Goal: Information Seeking & Learning: Learn about a topic

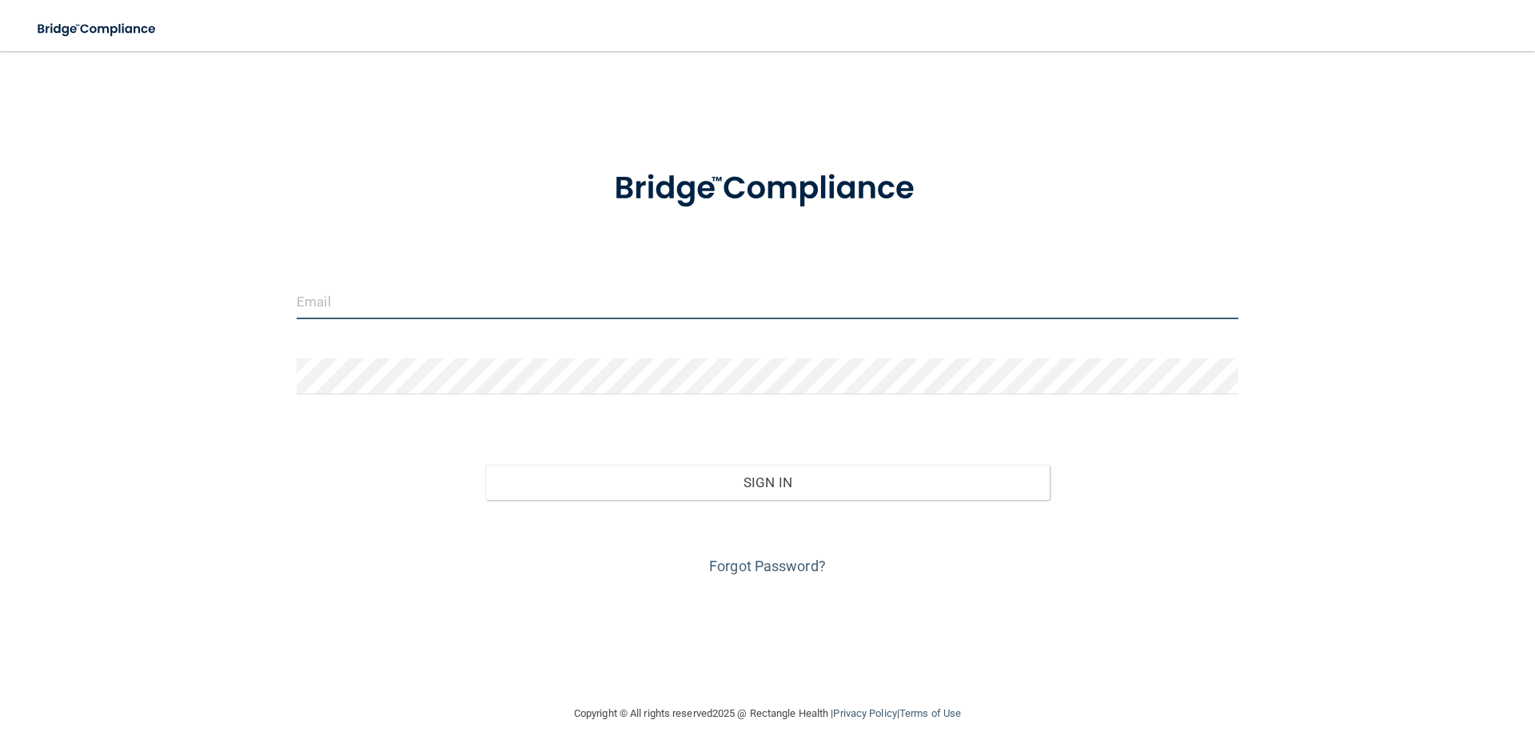
click at [630, 298] on input "email" at bounding box center [768, 301] width 942 height 36
click at [278, 331] on div "Invalid email/password. You don't have permission to access that page. Sign In …" at bounding box center [767, 377] width 1471 height 620
click at [362, 305] on input "email" at bounding box center [768, 301] width 942 height 36
type input "[EMAIL_ADDRESS][DOMAIN_NAME]"
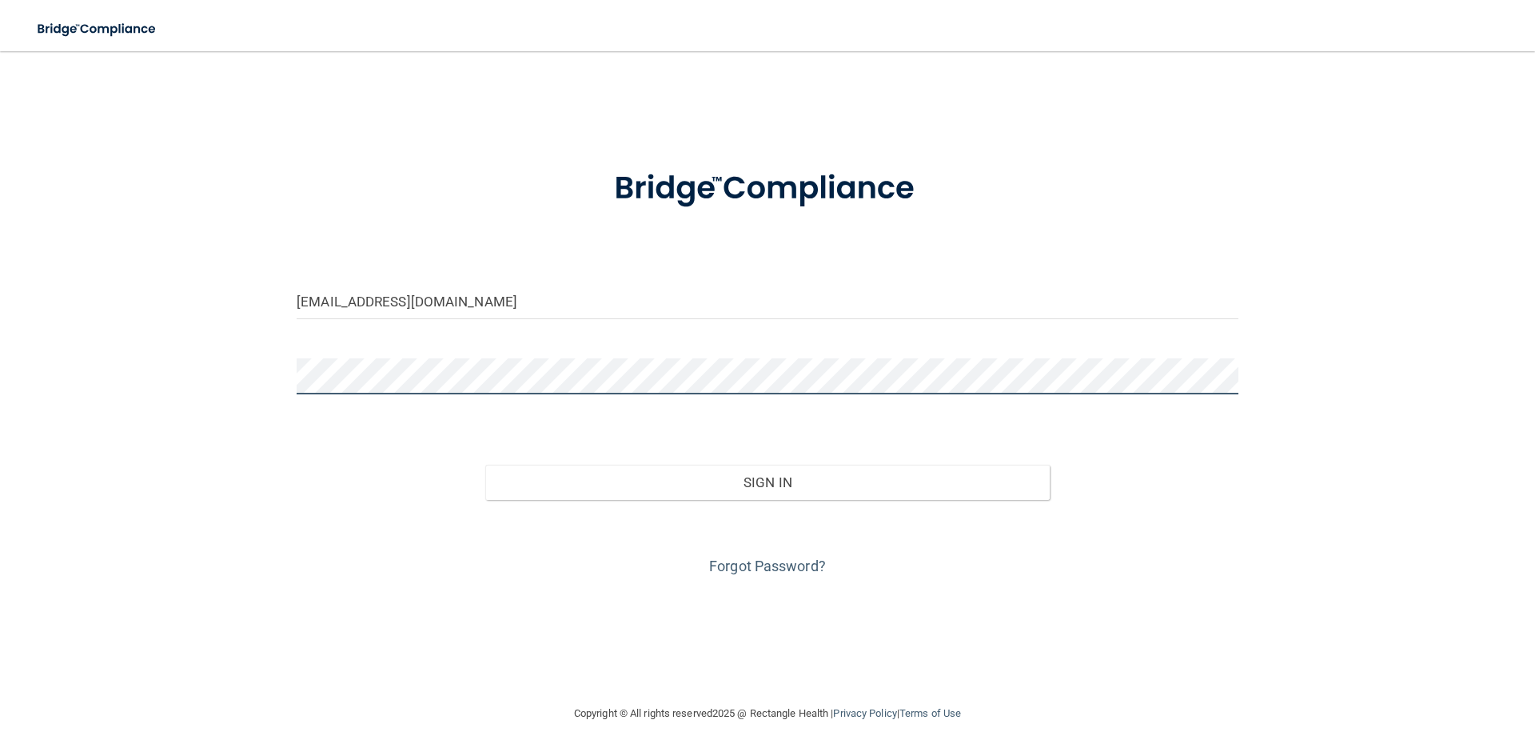
click at [485, 465] on button "Sign In" at bounding box center [767, 482] width 565 height 35
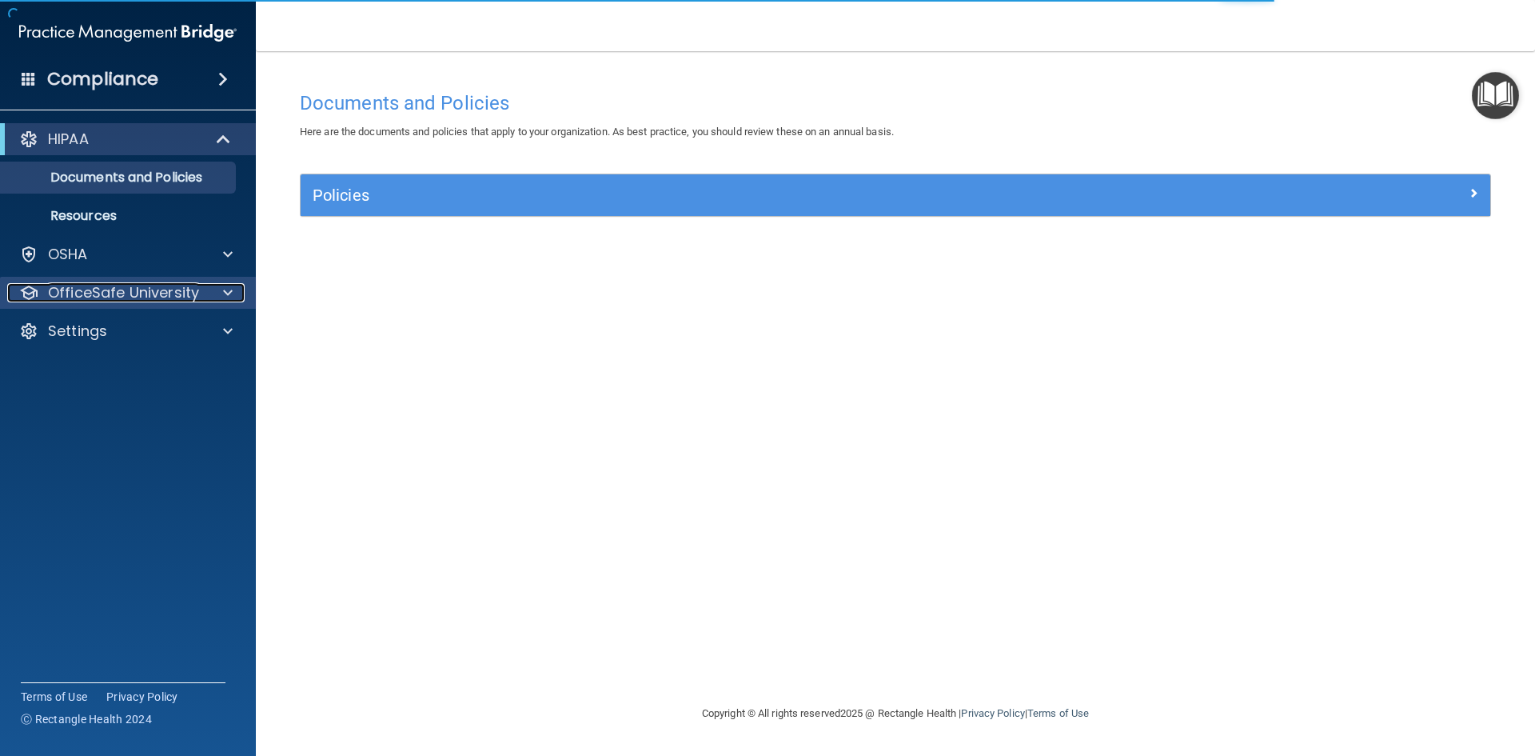
click at [225, 293] on span at bounding box center [228, 292] width 10 height 19
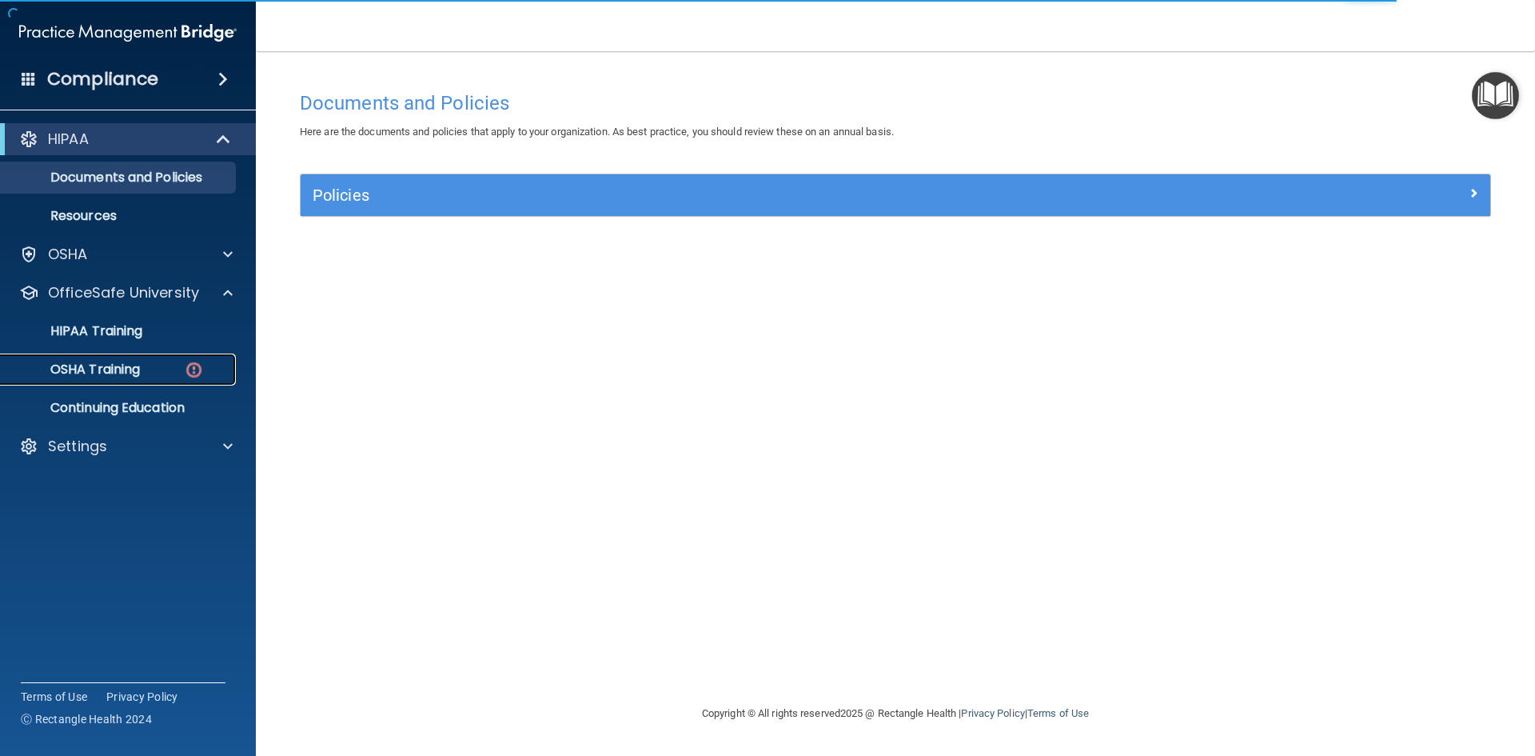
click at [188, 365] on img at bounding box center [194, 370] width 20 height 20
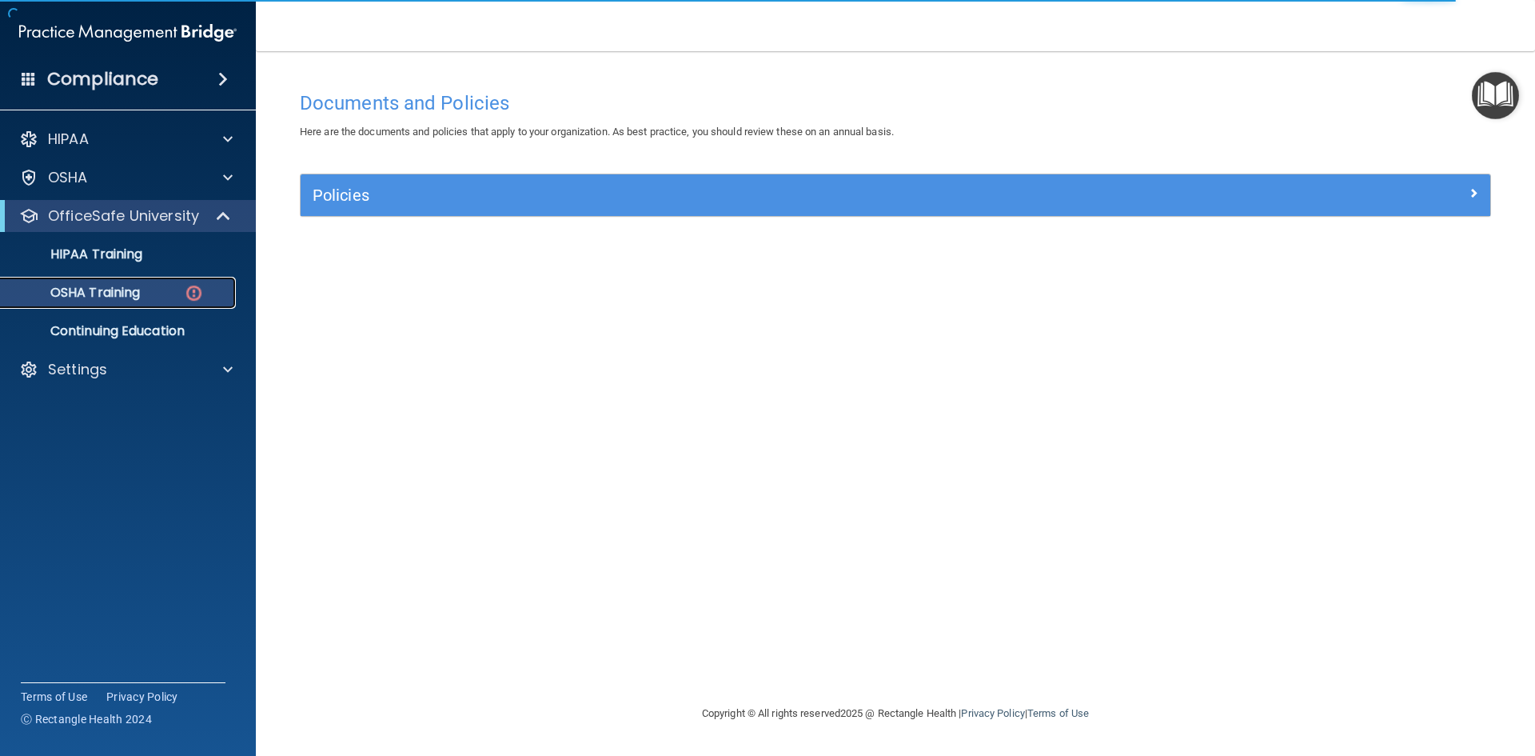
click at [114, 296] on p "OSHA Training" at bounding box center [75, 293] width 130 height 16
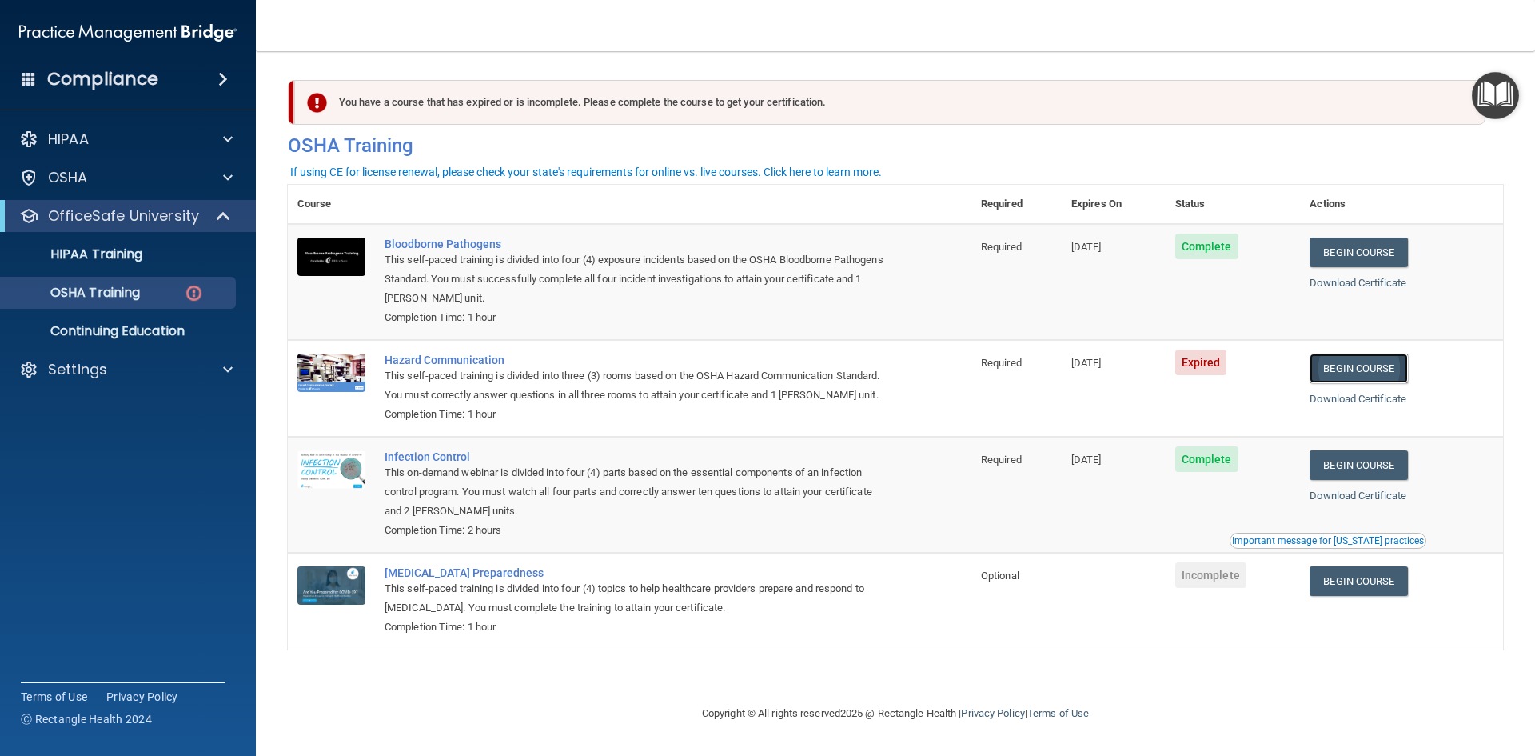
click at [1358, 374] on link "Begin Course" at bounding box center [1359, 368] width 98 height 30
click at [55, 124] on div "HIPAA" at bounding box center [128, 139] width 257 height 32
click at [143, 143] on div "HIPAA" at bounding box center [106, 139] width 198 height 19
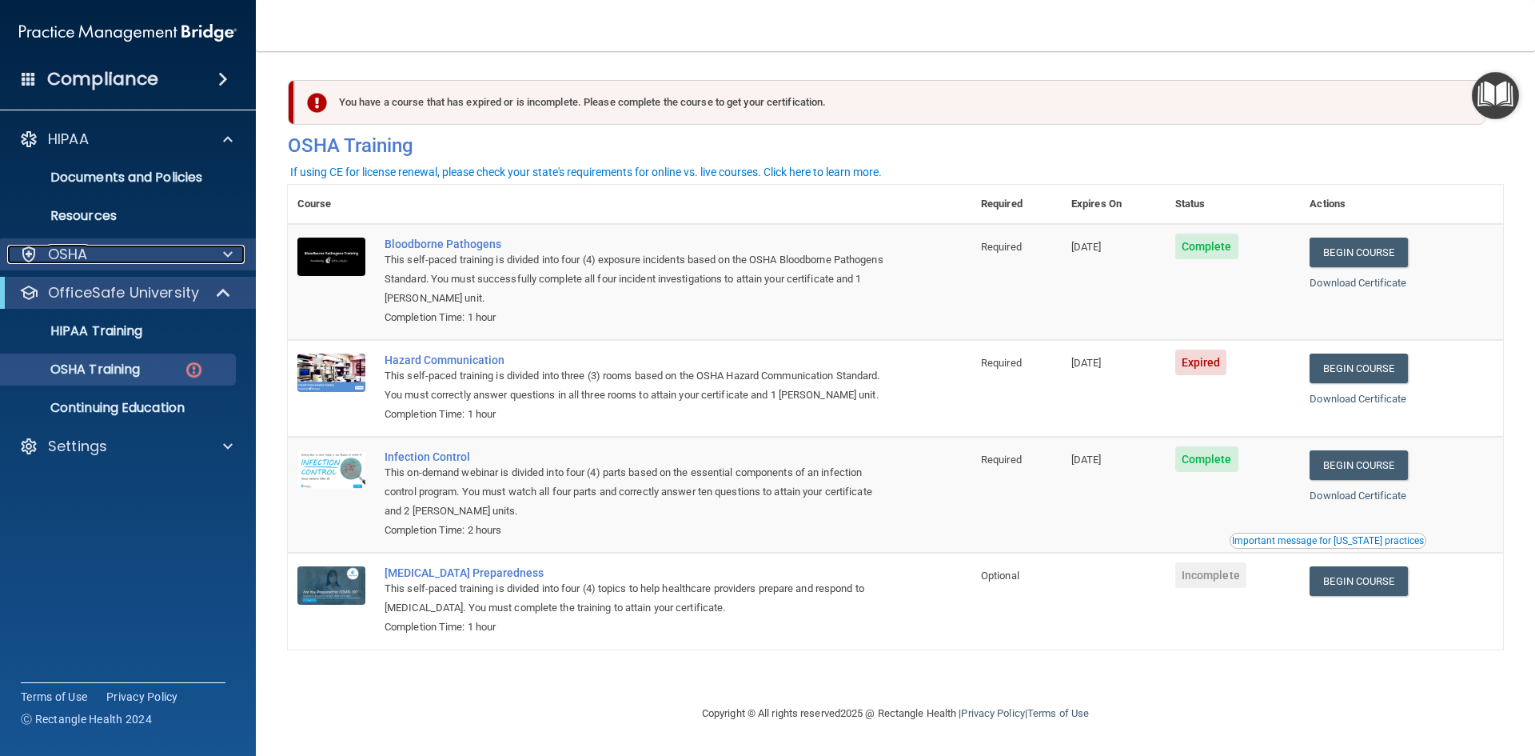
click at [138, 259] on div "OSHA" at bounding box center [106, 254] width 198 height 19
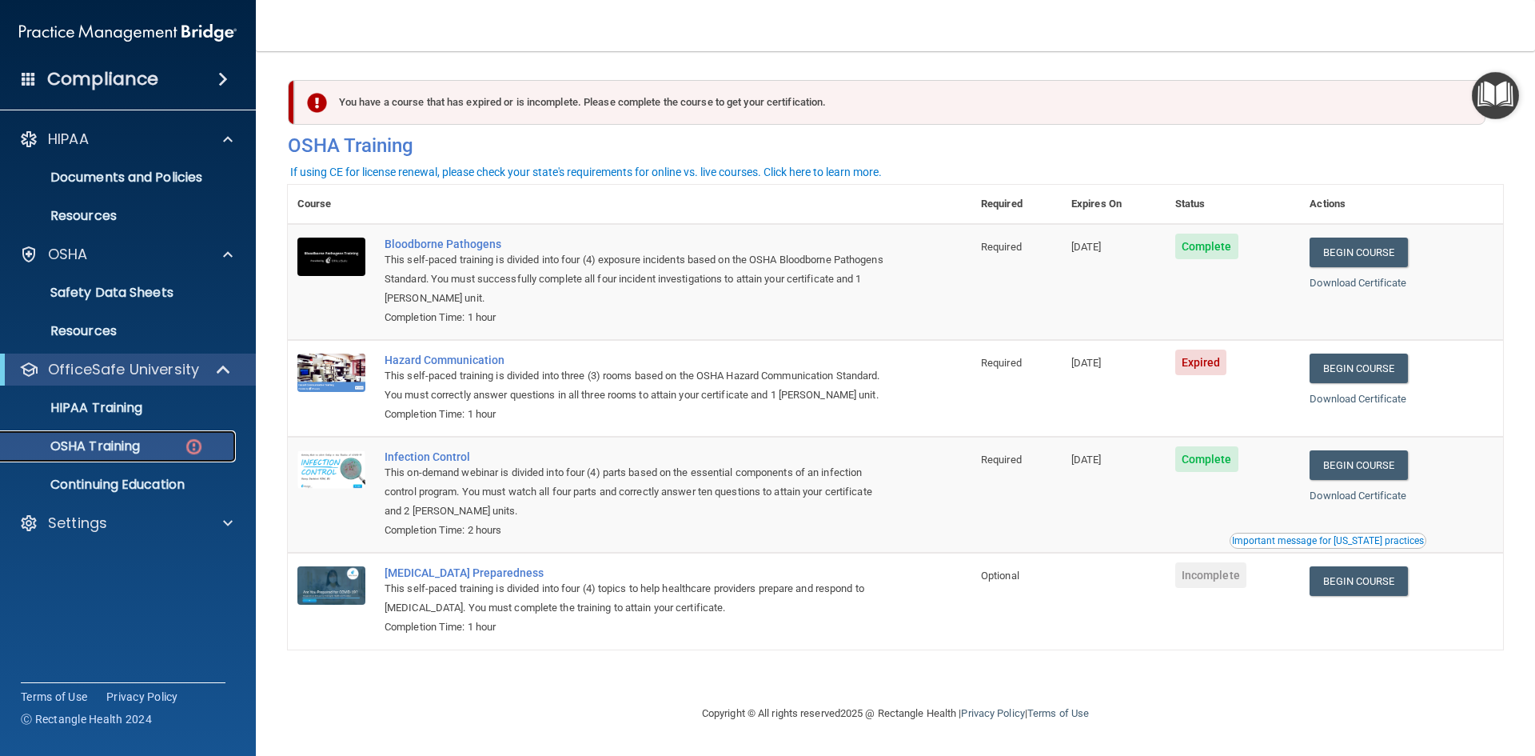
click at [192, 445] on img at bounding box center [194, 447] width 20 height 20
click at [127, 85] on h4 "Compliance" at bounding box center [102, 79] width 111 height 22
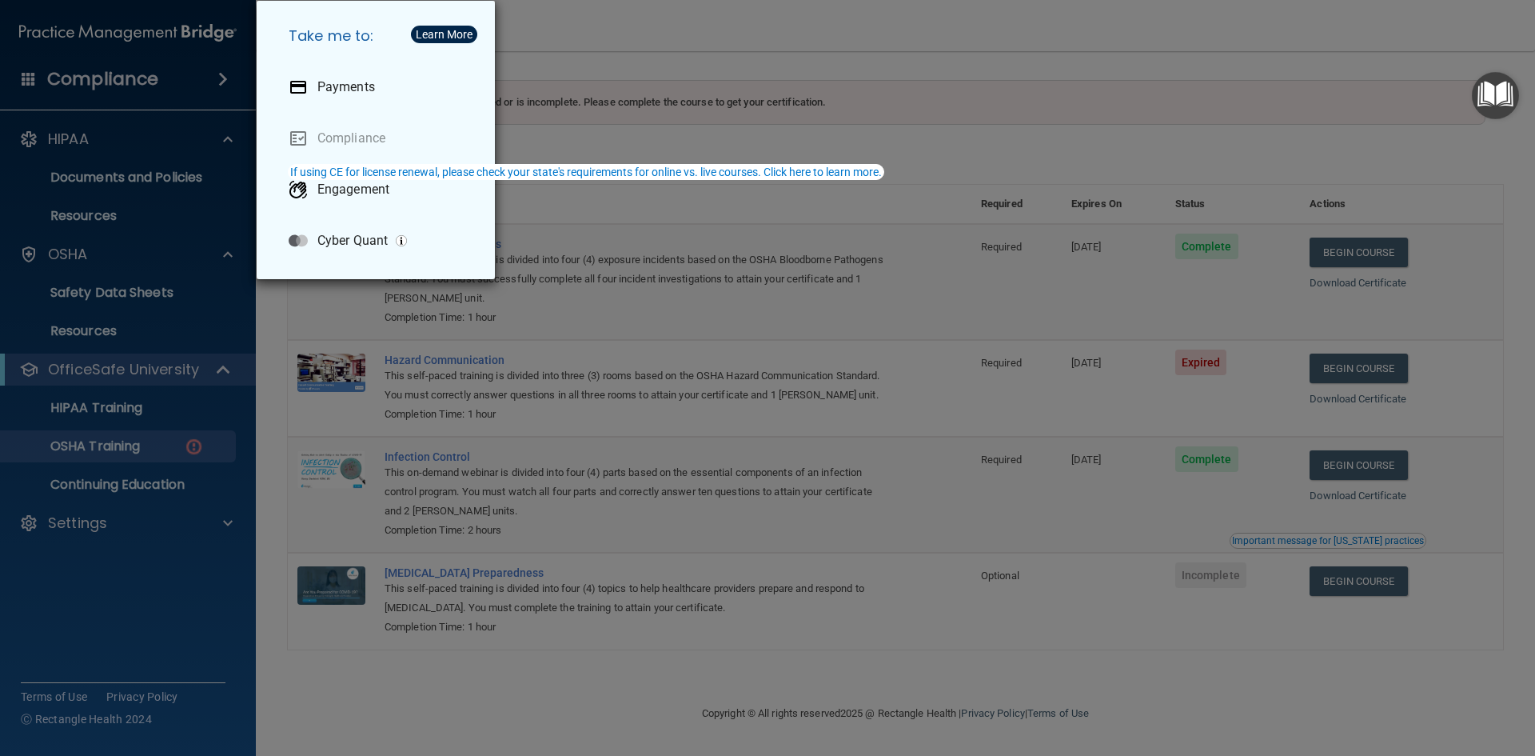
click at [130, 29] on div "Take me to: Payments Compliance Engagement Cyber Quant" at bounding box center [767, 378] width 1535 height 756
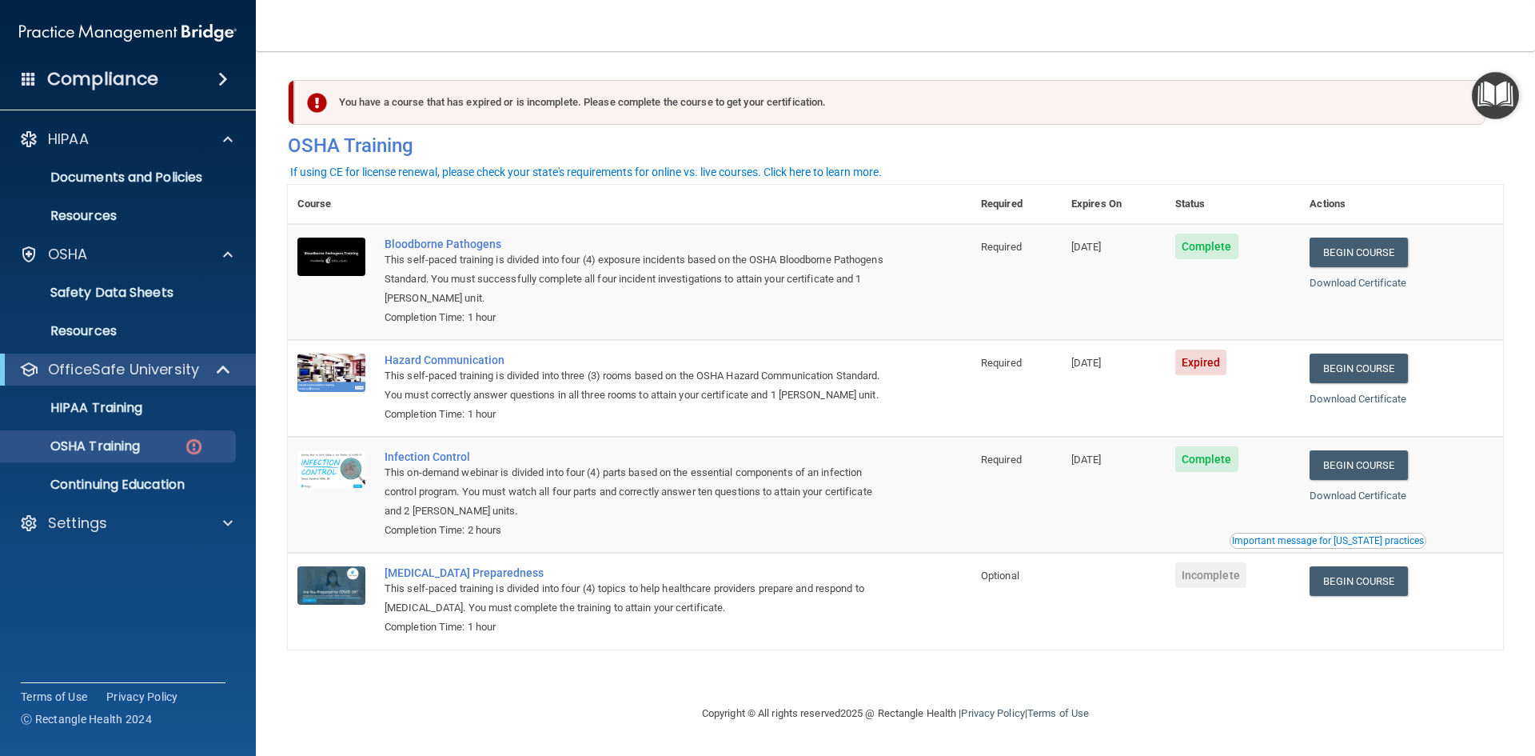
click at [160, 31] on img at bounding box center [127, 33] width 217 height 32
click at [108, 493] on link "Continuing Education" at bounding box center [110, 485] width 252 height 32
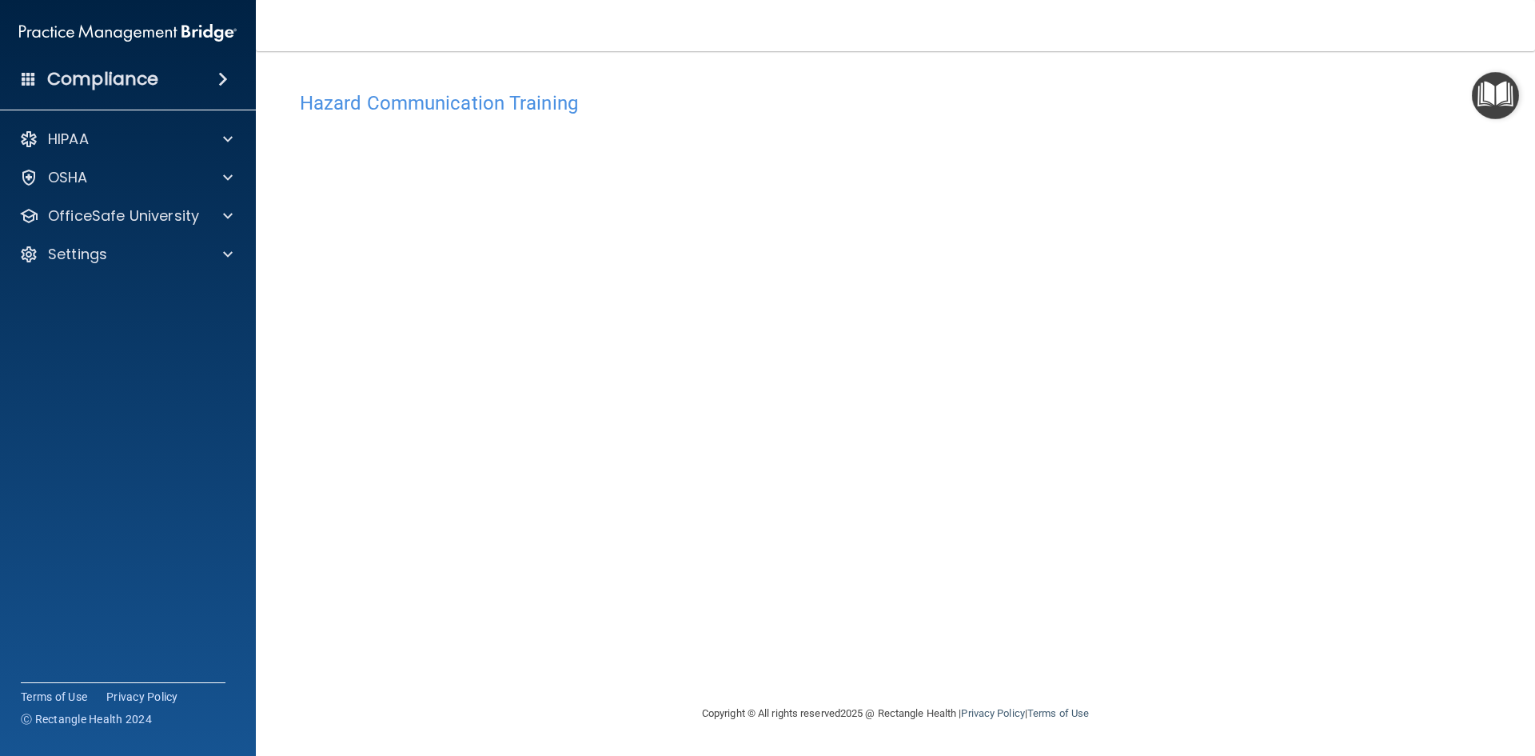
click at [1213, 306] on div "Hazard Communication Training This course doesn’t expire until [DATE]. Are you …" at bounding box center [895, 393] width 1215 height 620
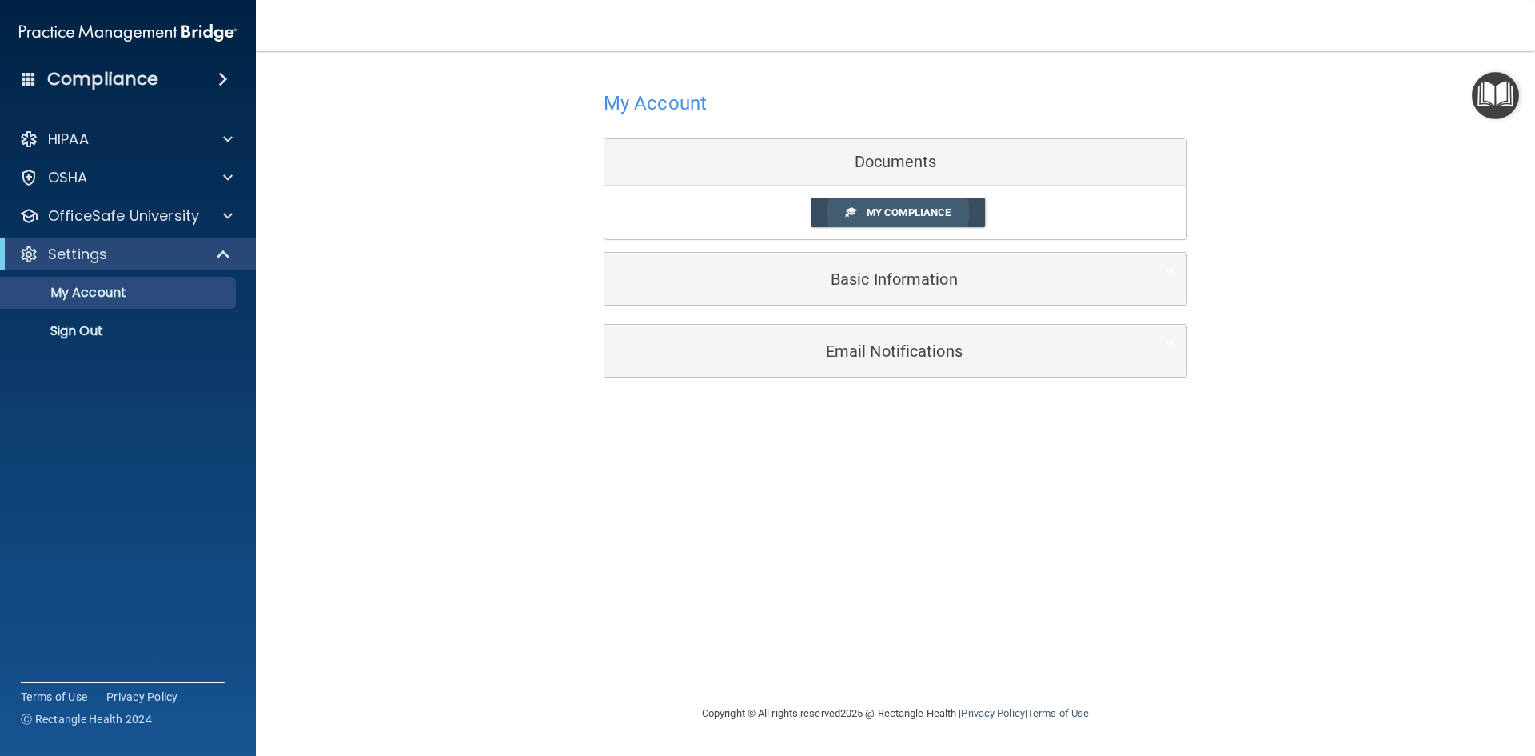
click at [915, 224] on link "My Compliance" at bounding box center [898, 212] width 175 height 30
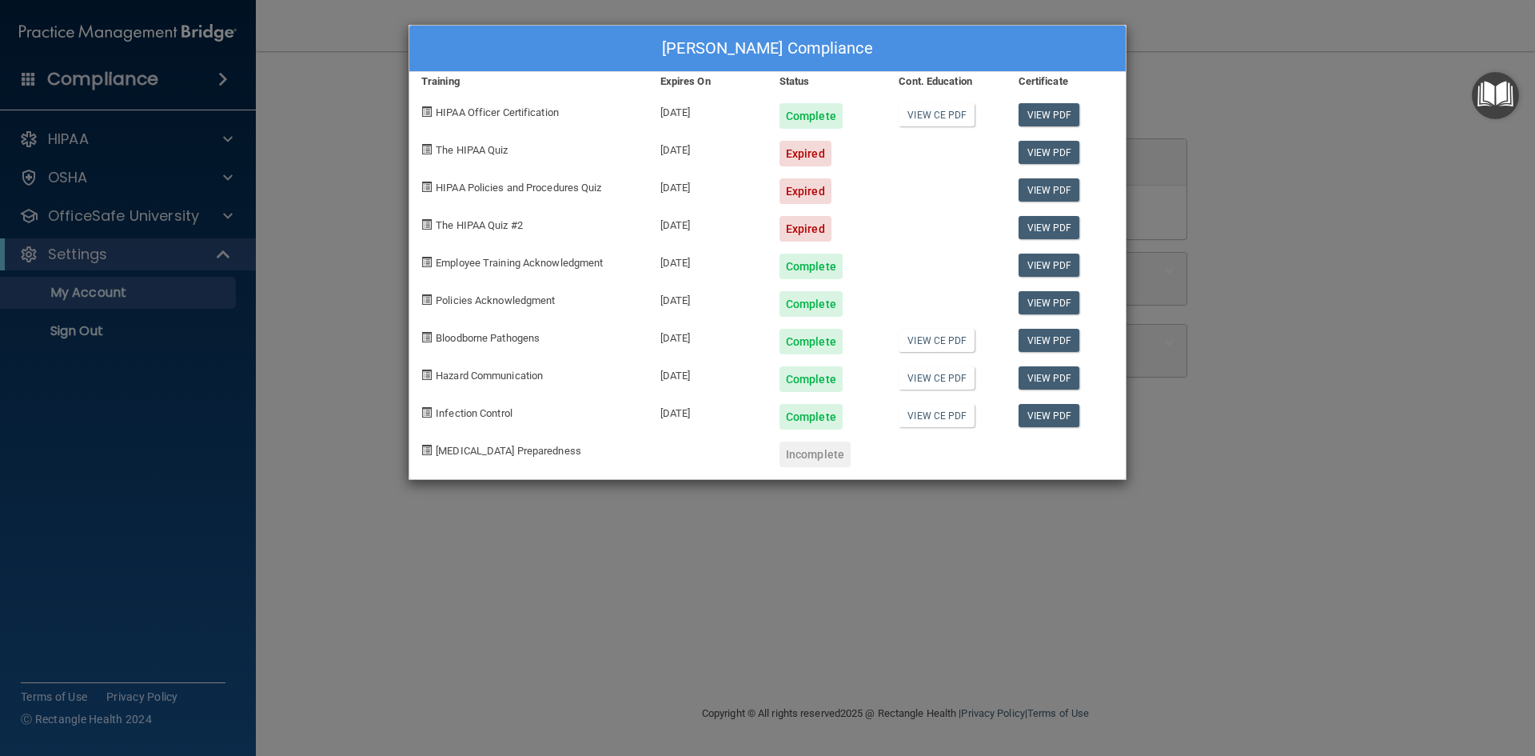
click at [897, 511] on div "Jessica Wright-Sullivan's Compliance Training Expires On Status Cont. Education…" at bounding box center [767, 378] width 1535 height 756
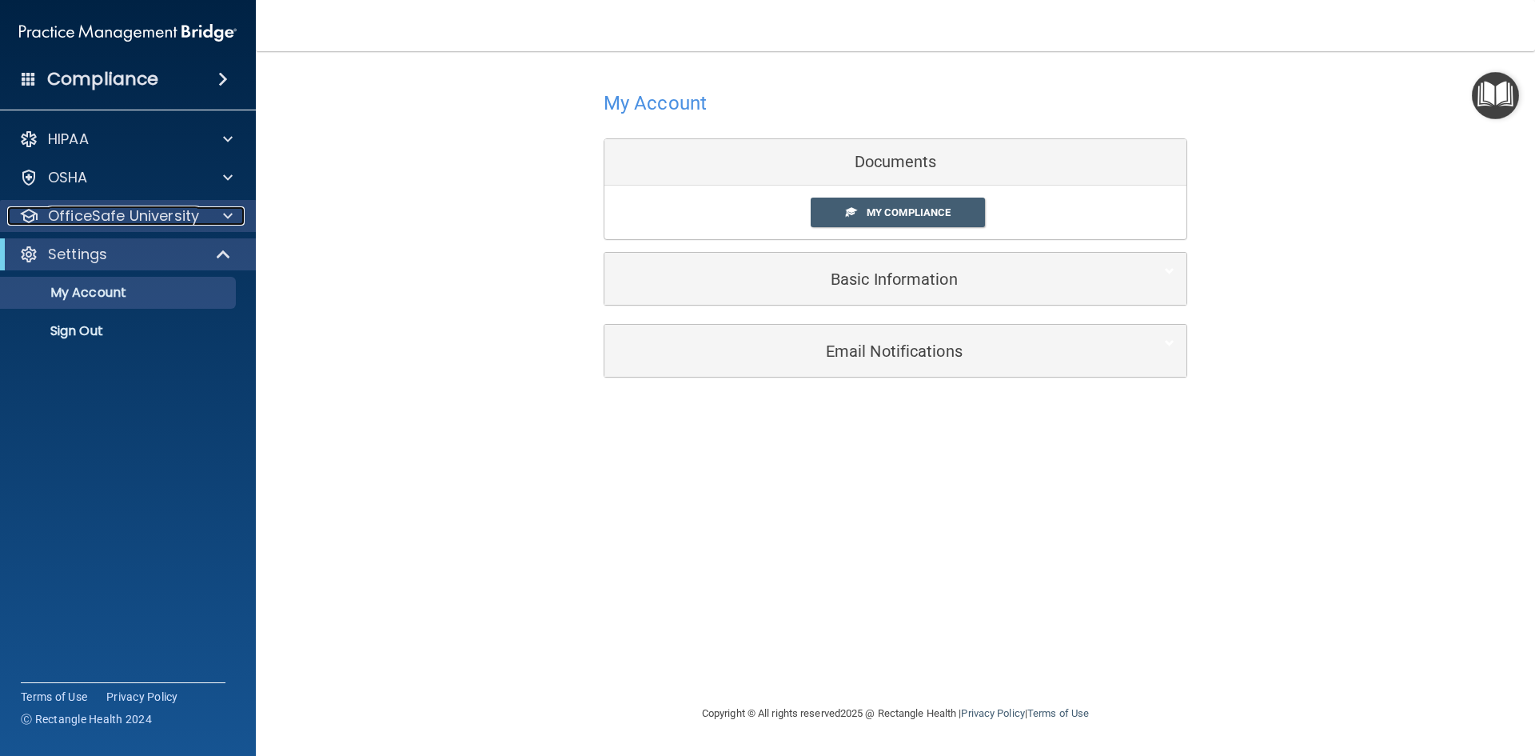
click at [171, 217] on p "OfficeSafe University" at bounding box center [123, 215] width 151 height 19
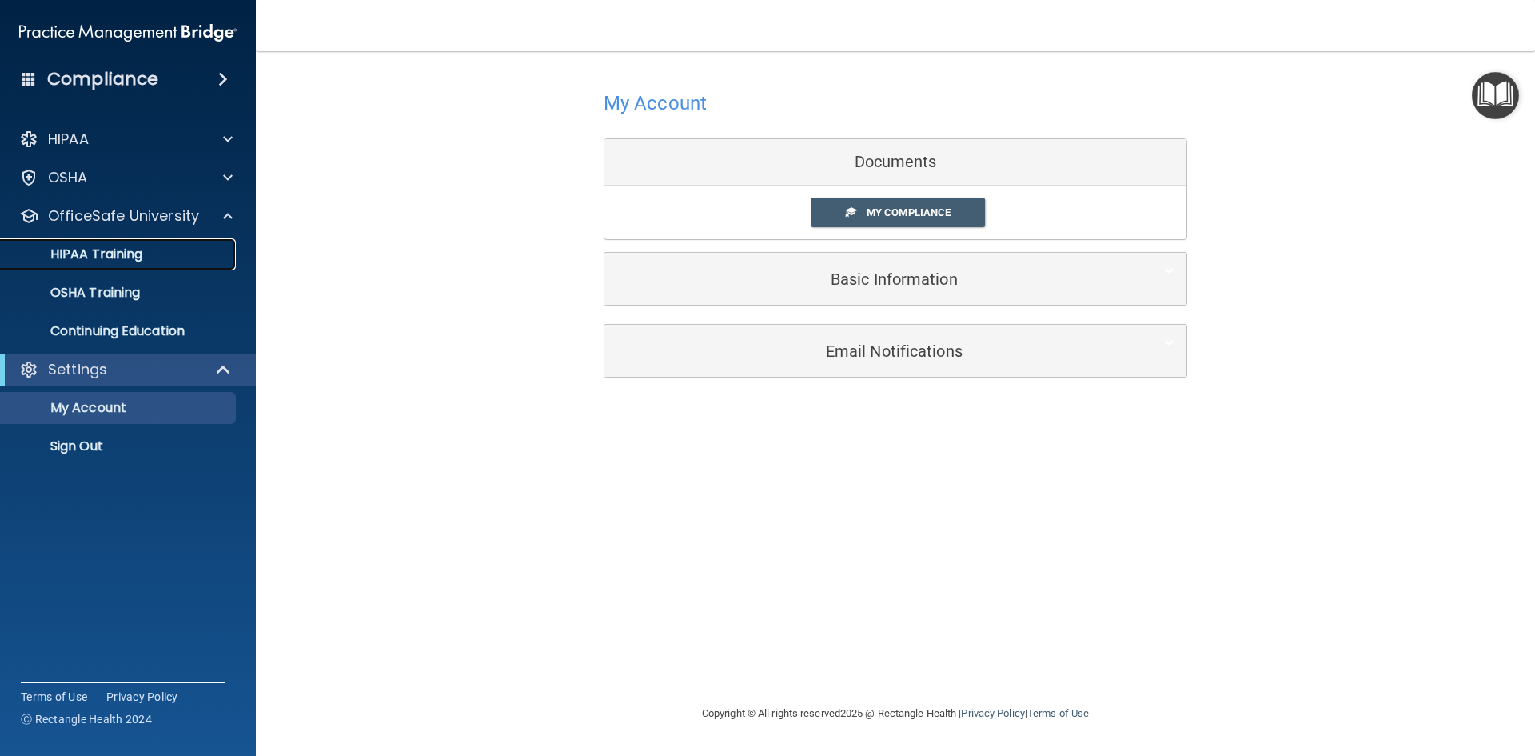
click at [194, 265] on link "HIPAA Training" at bounding box center [110, 254] width 252 height 32
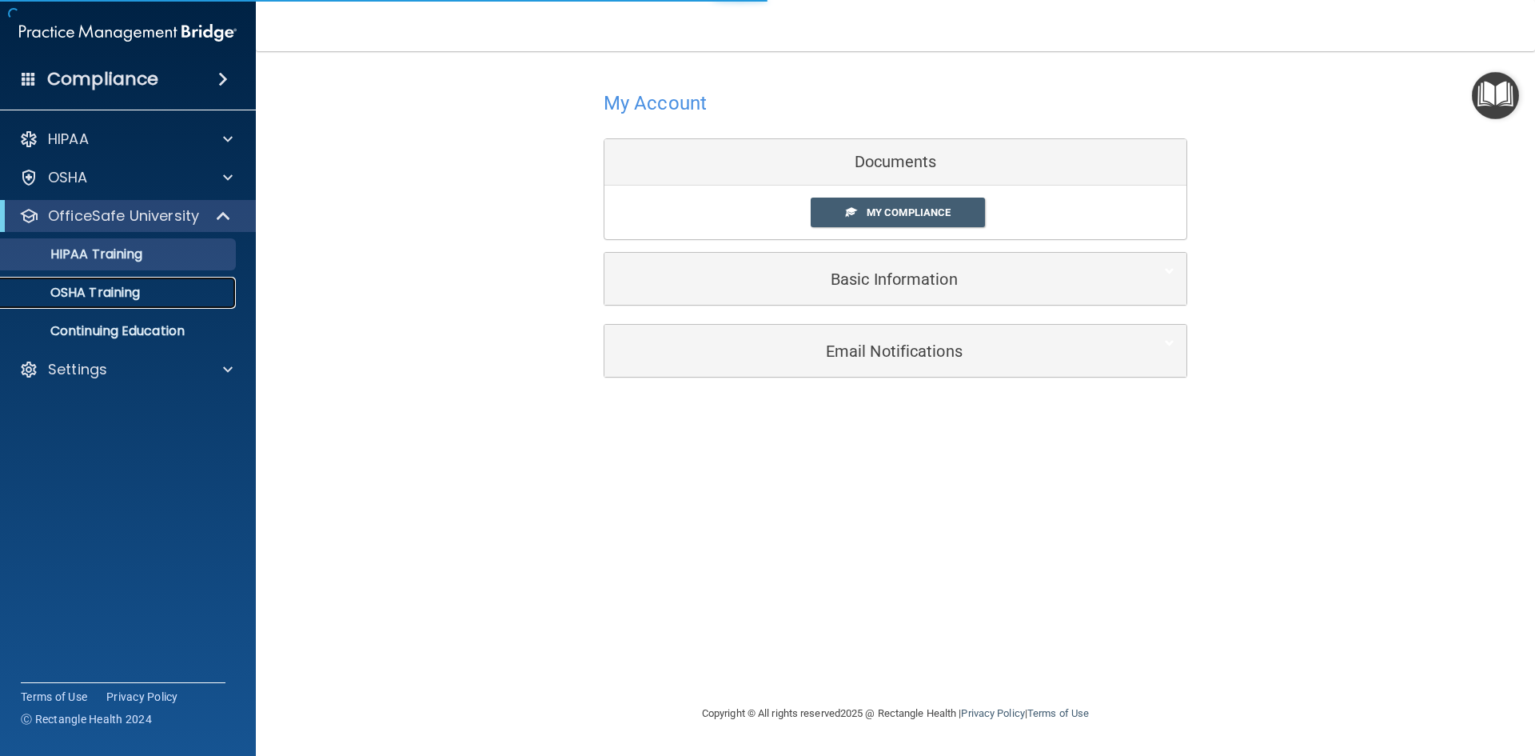
click at [184, 281] on link "OSHA Training" at bounding box center [110, 293] width 252 height 32
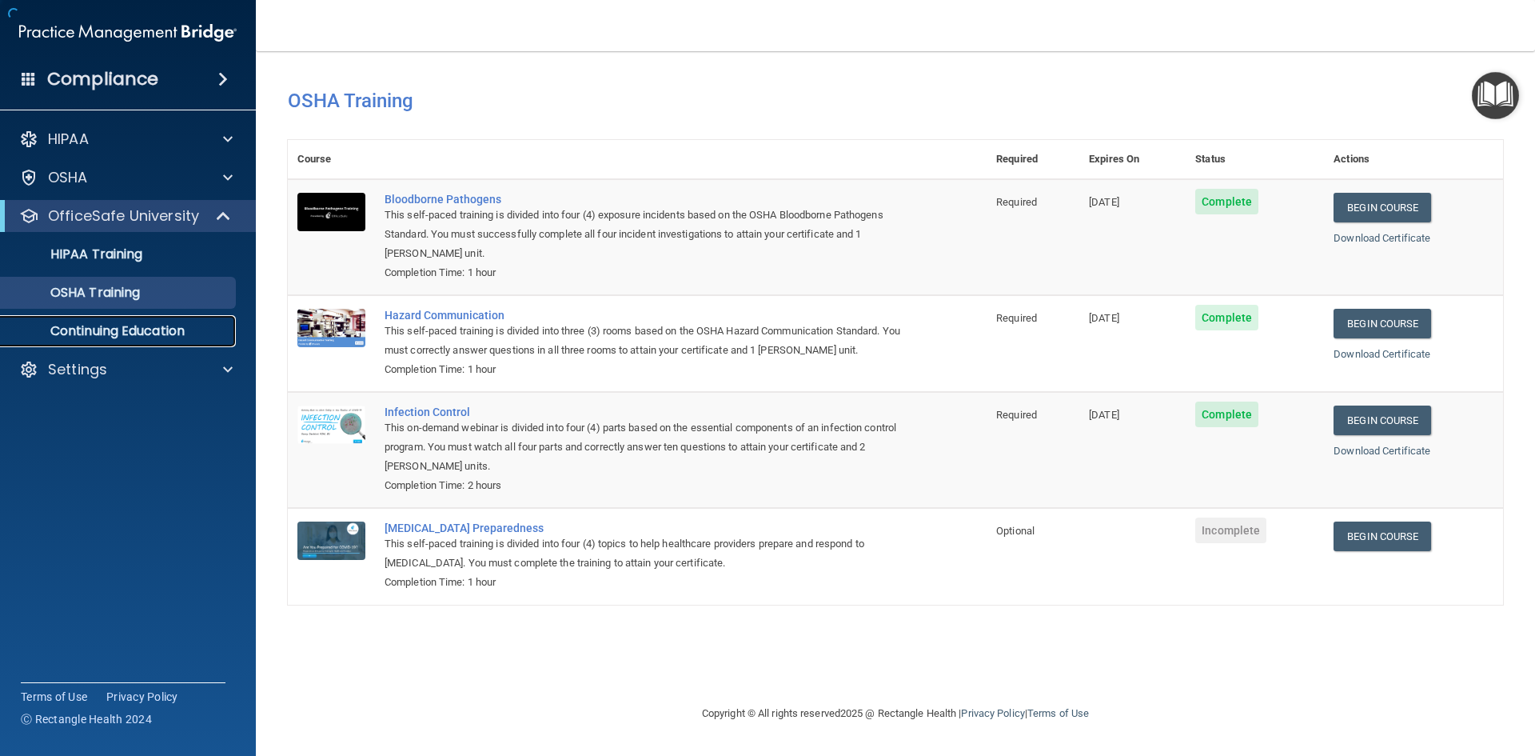
click at [182, 325] on p "Continuing Education" at bounding box center [119, 331] width 218 height 16
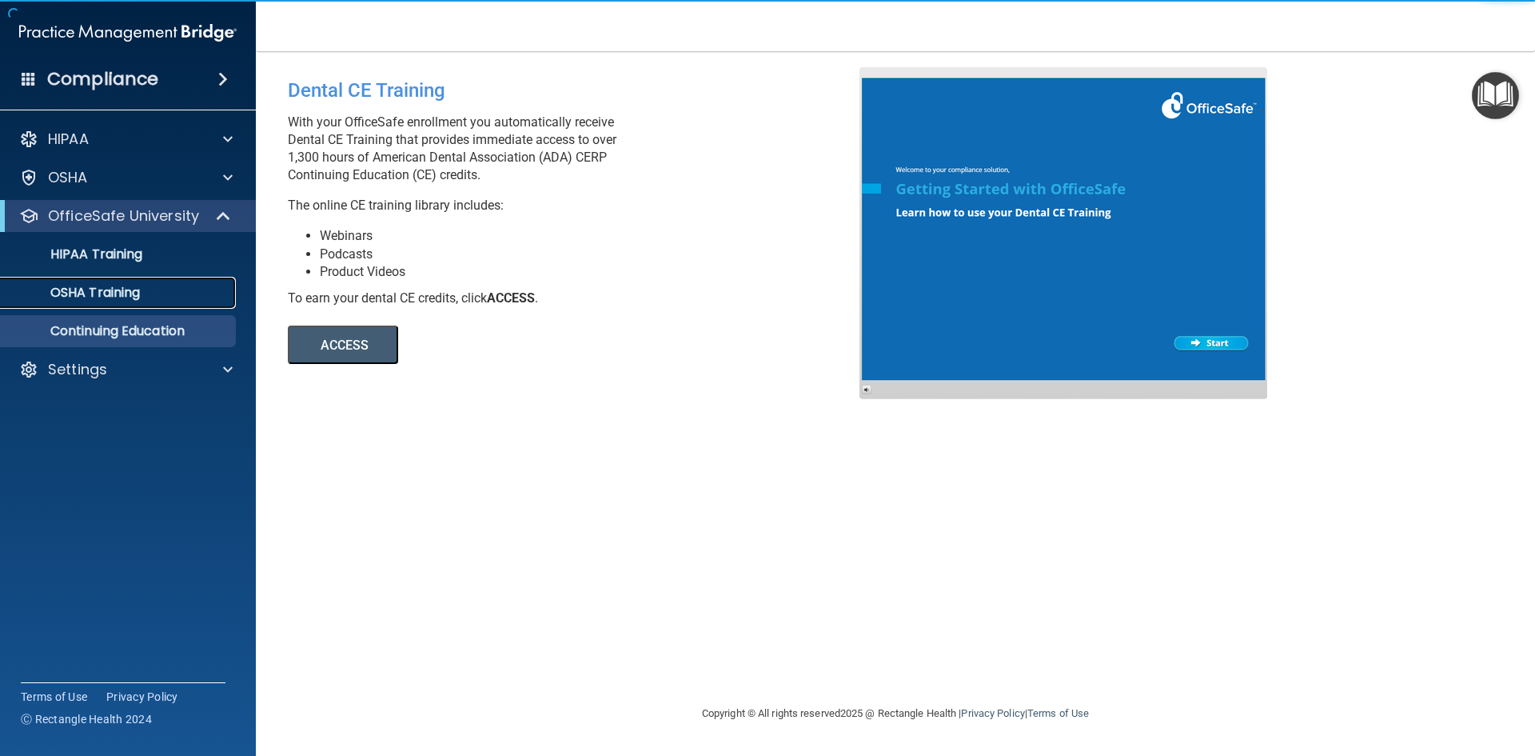
click at [175, 297] on div "OSHA Training" at bounding box center [119, 293] width 218 height 16
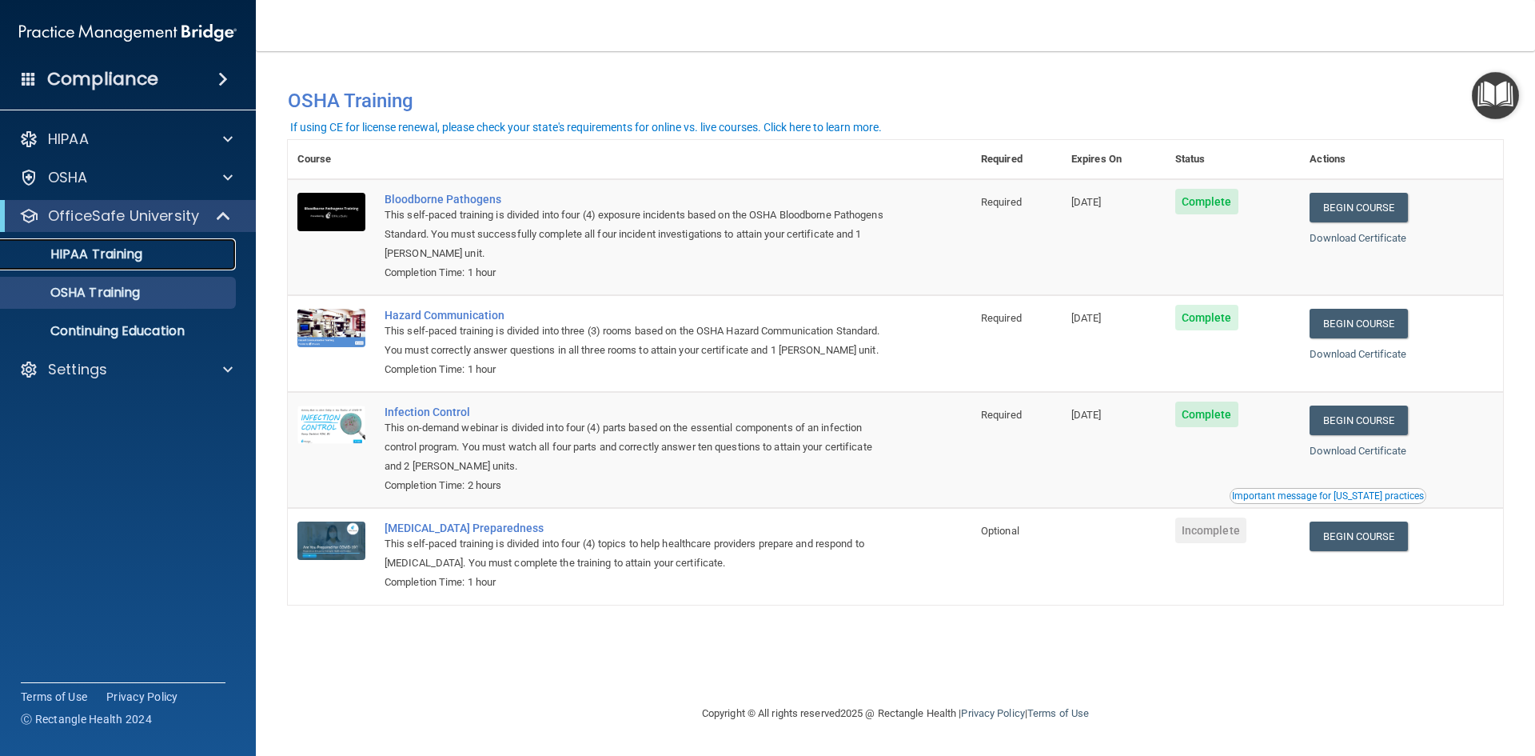
click at [103, 268] on link "HIPAA Training" at bounding box center [110, 254] width 252 height 32
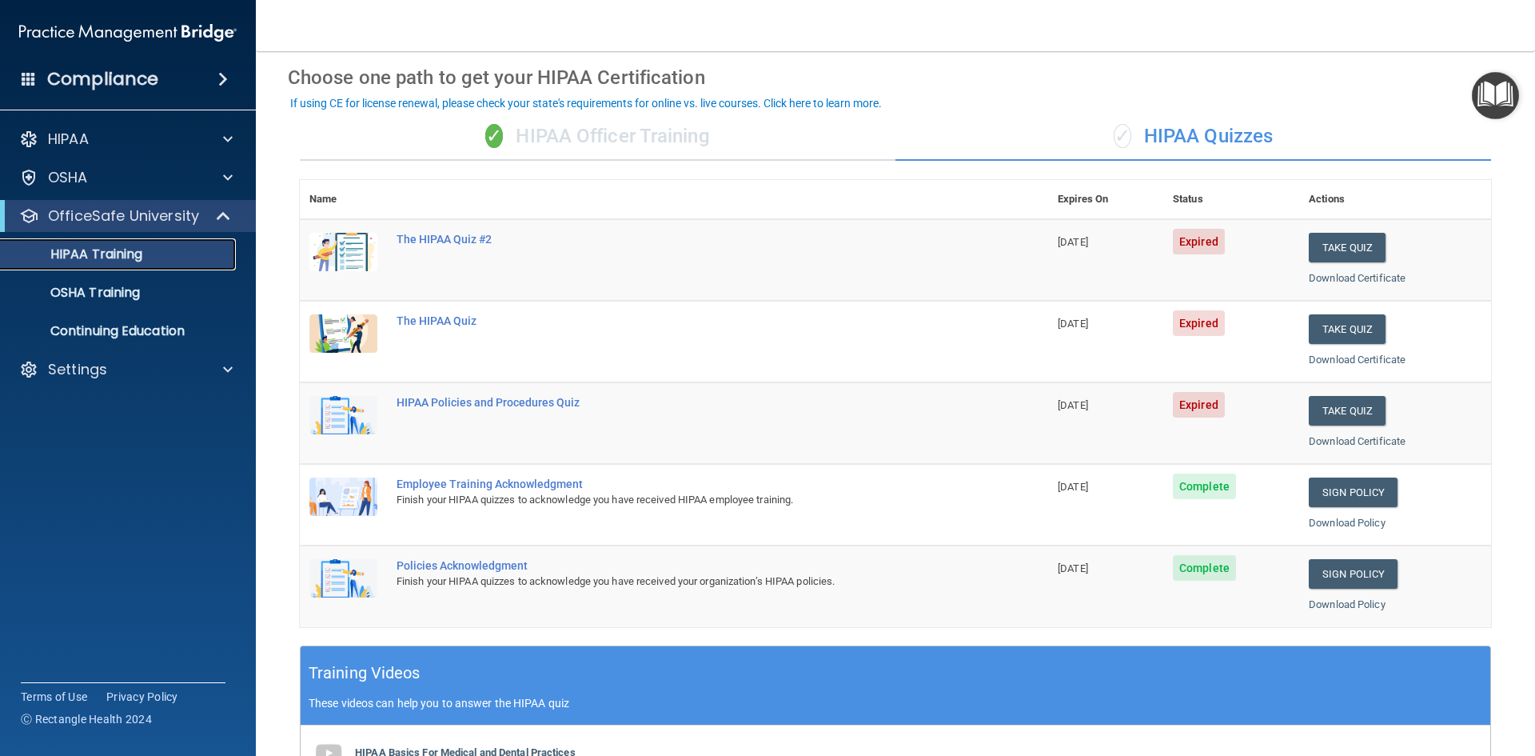
scroll to position [60, 0]
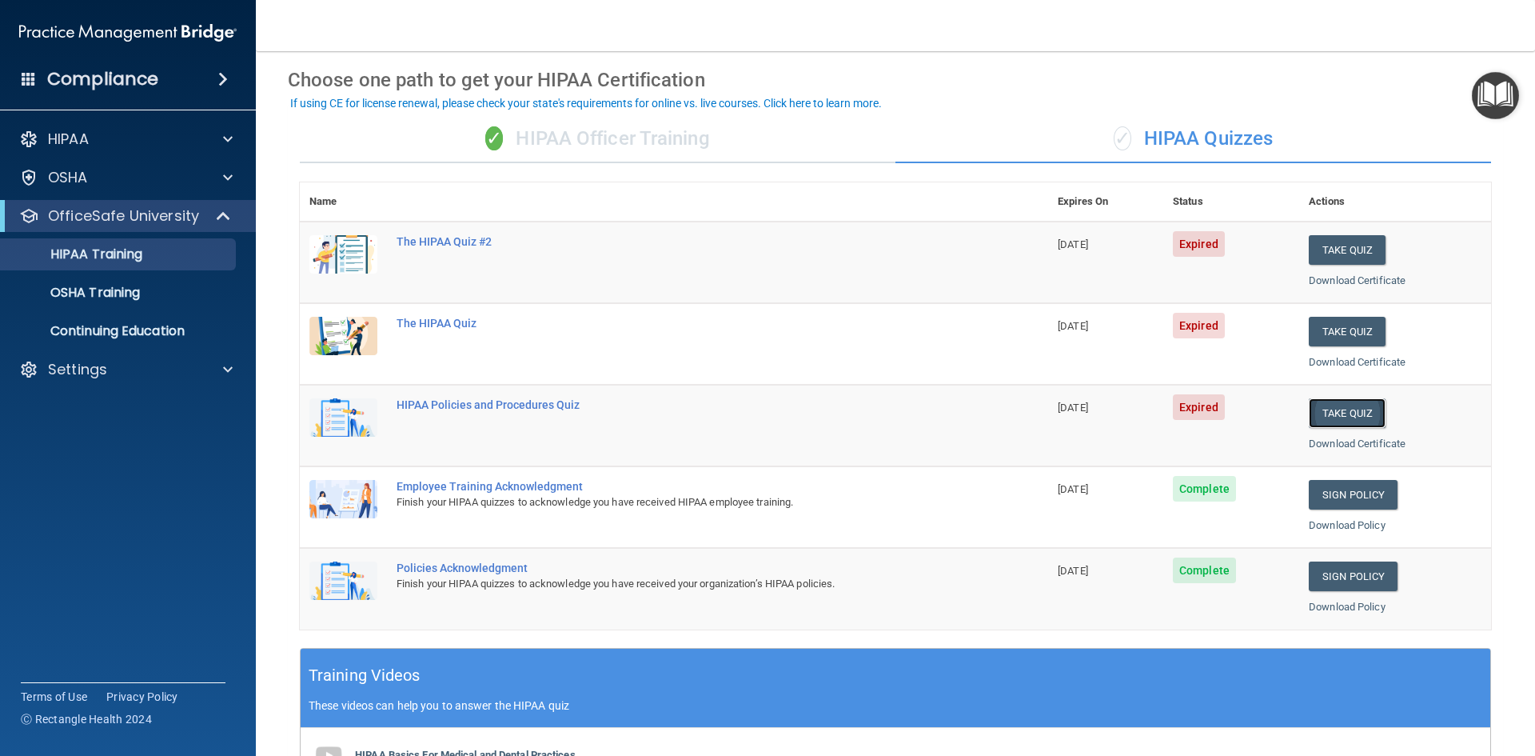
click at [1338, 413] on button "Take Quiz" at bounding box center [1347, 413] width 77 height 30
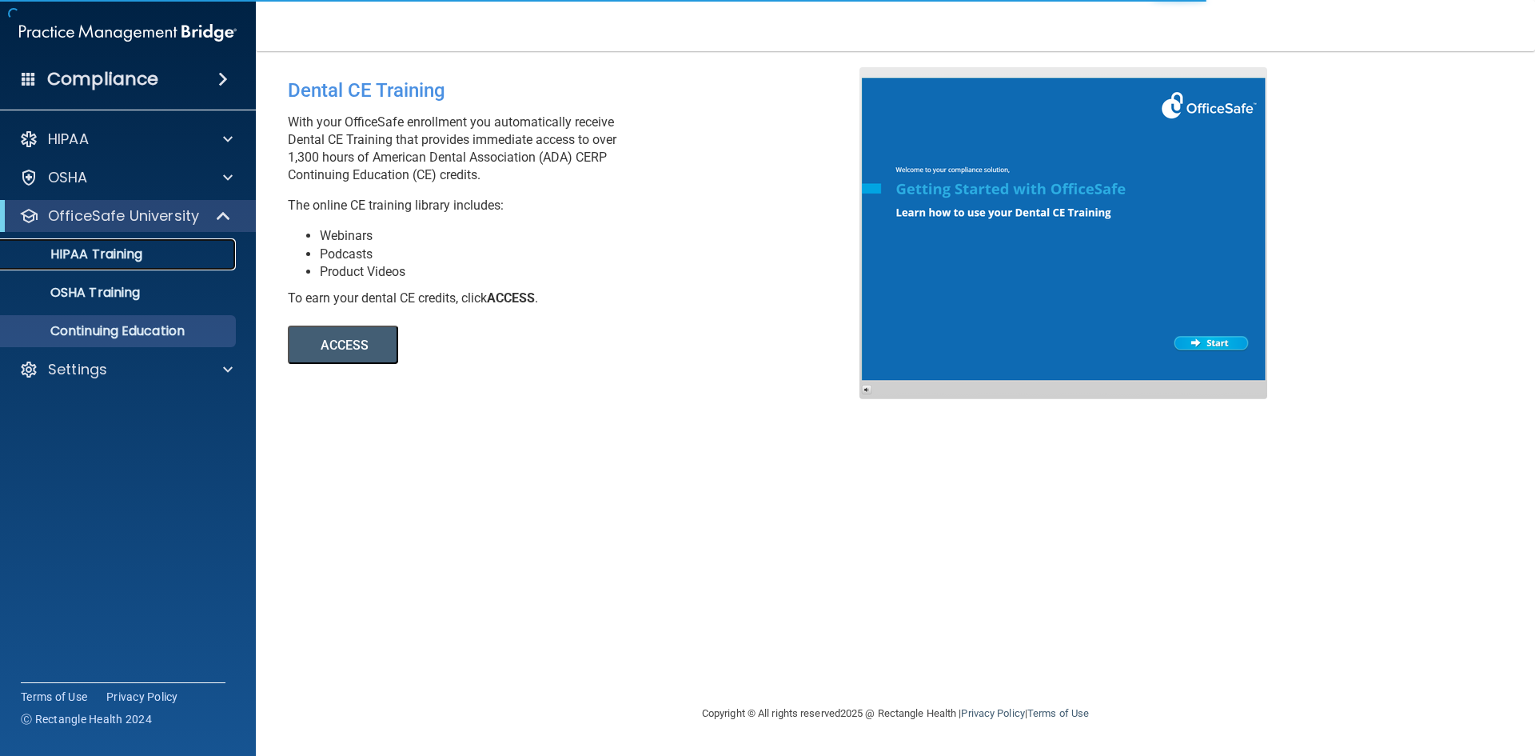
click at [192, 265] on link "HIPAA Training" at bounding box center [110, 254] width 252 height 32
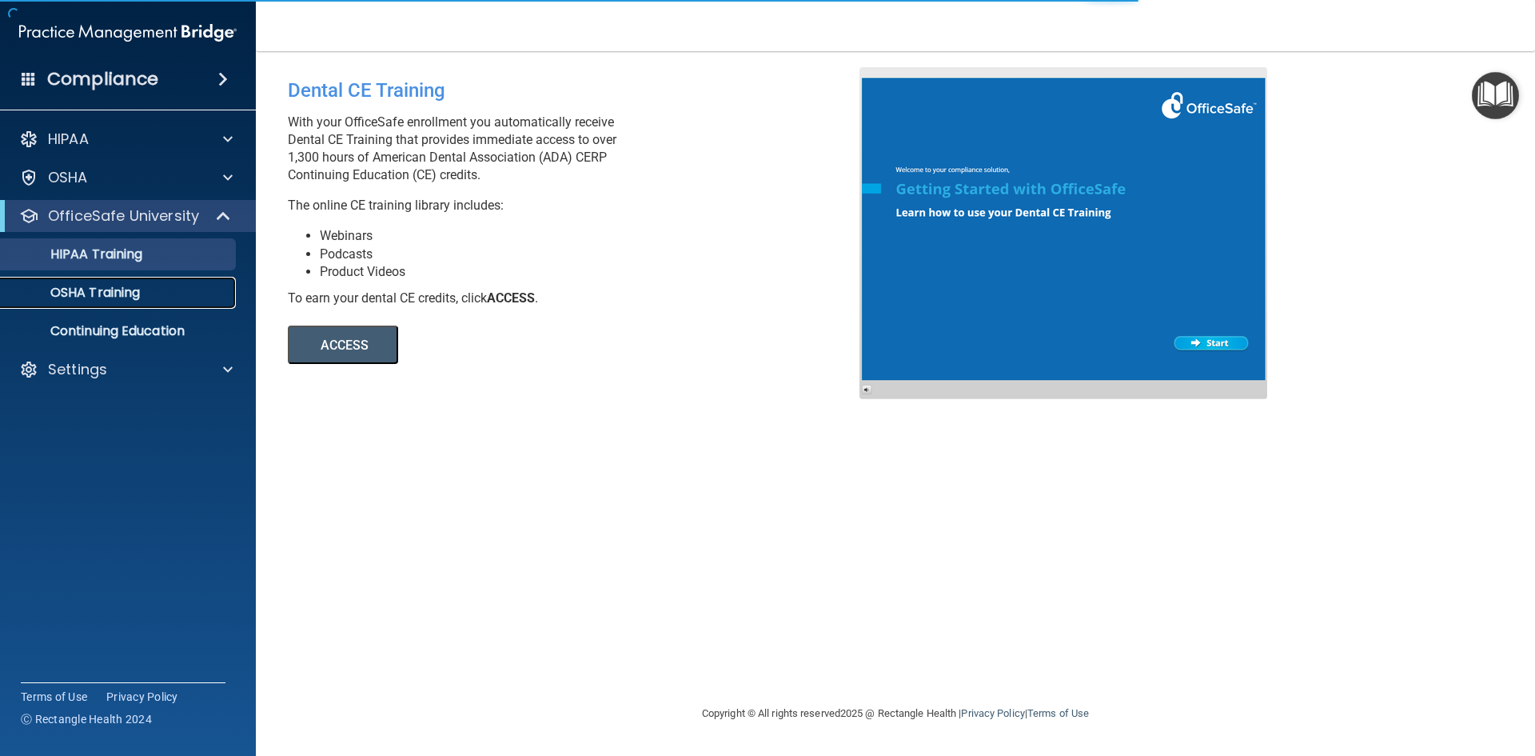
click at [192, 285] on div "OSHA Training" at bounding box center [119, 293] width 218 height 16
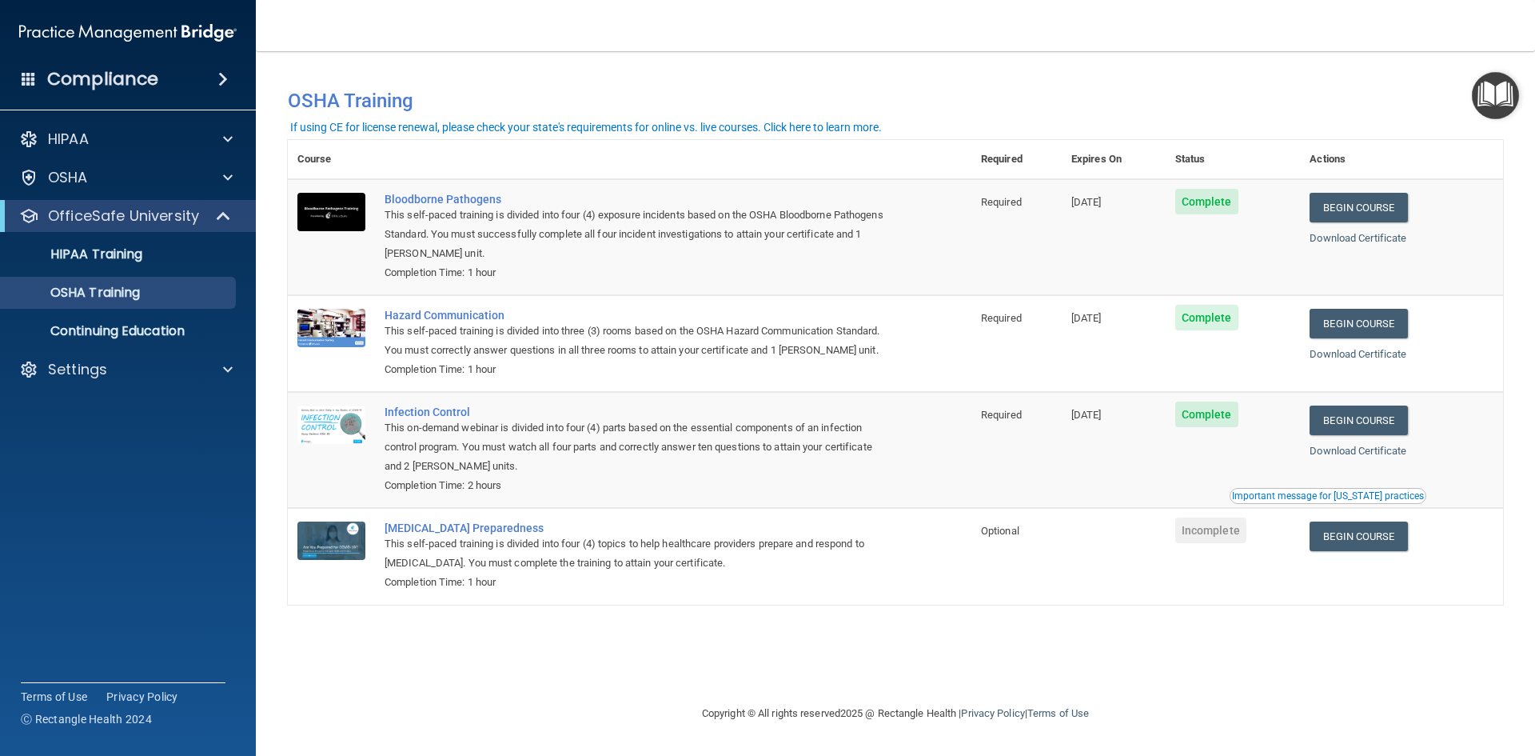
click at [86, 79] on h4 "Compliance" at bounding box center [102, 79] width 111 height 22
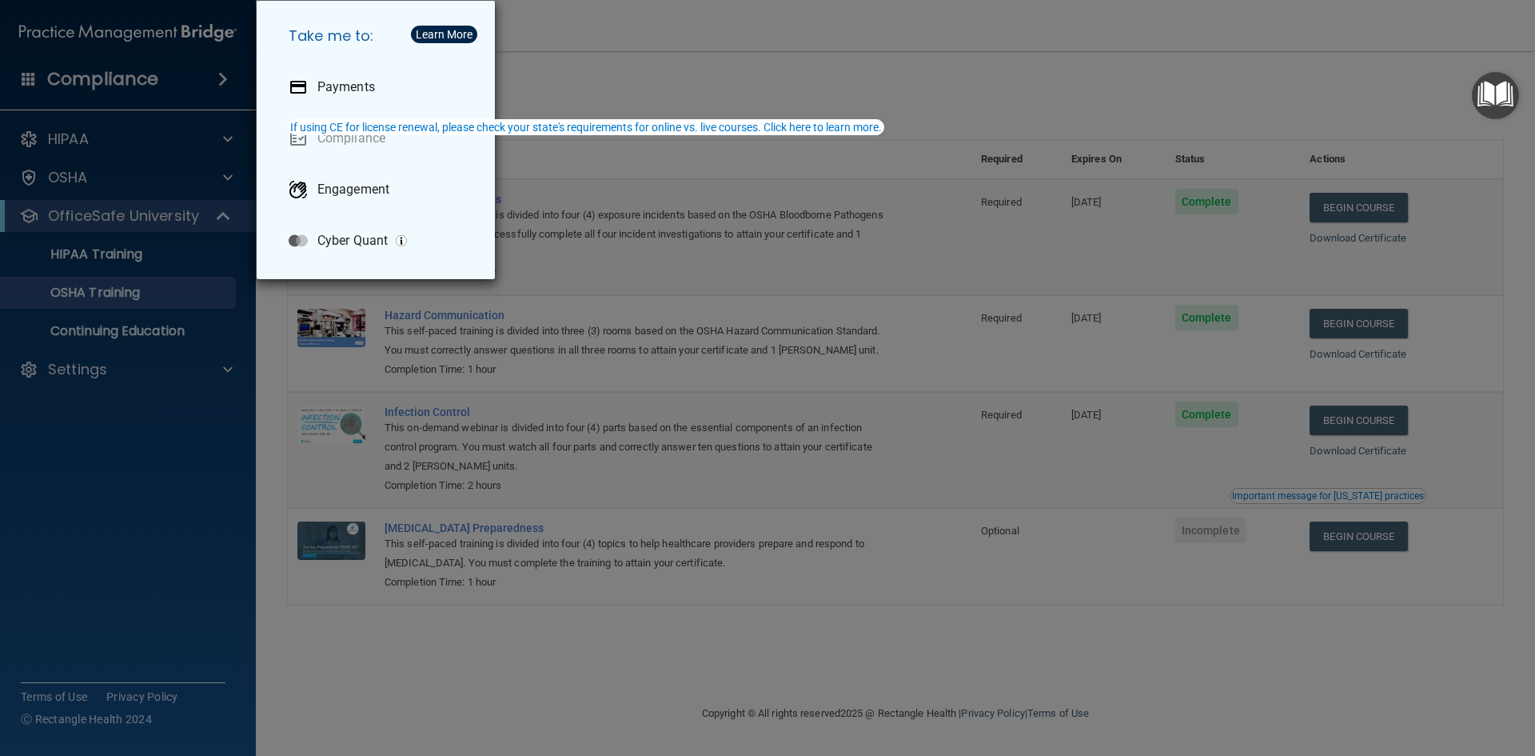
click at [780, 96] on div "Take me to: Payments Compliance Engagement Cyber Quant" at bounding box center [767, 378] width 1535 height 756
